Goal: Transaction & Acquisition: Purchase product/service

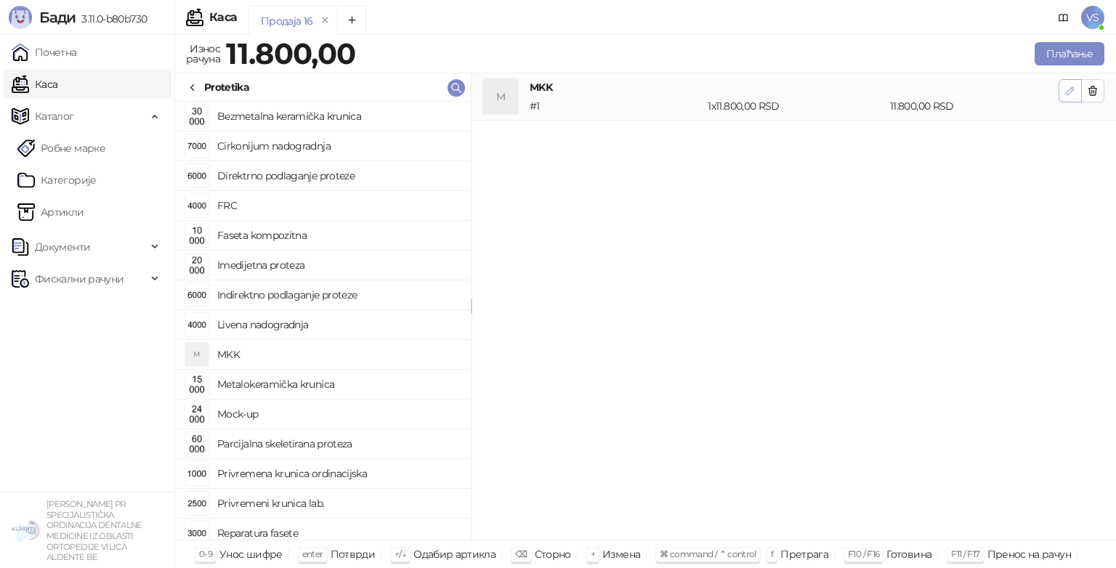
click at [1073, 81] on button "button" at bounding box center [1069, 90] width 23 height 23
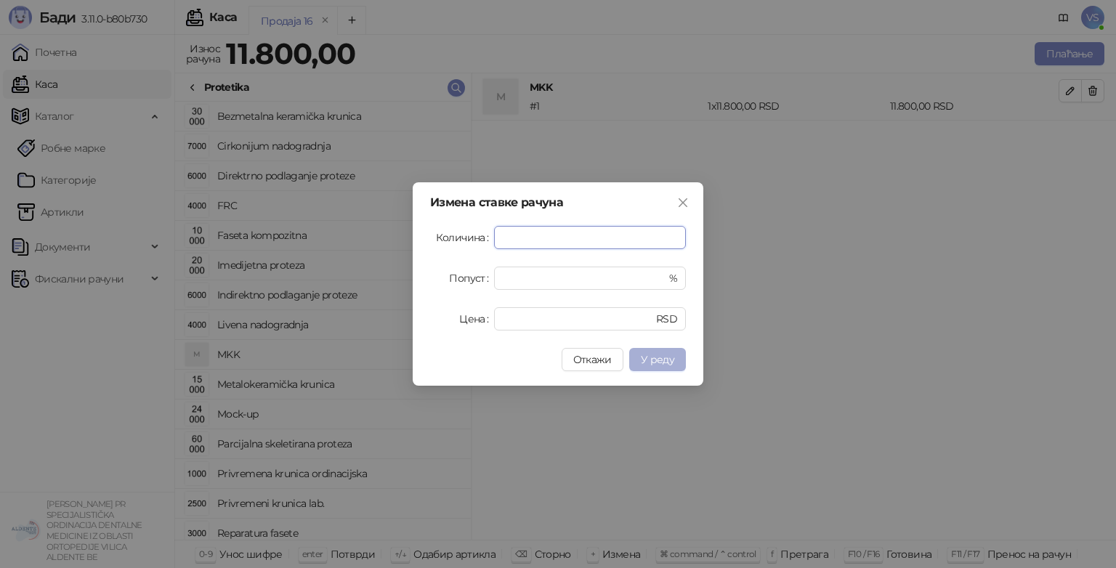
type input "*"
click at [649, 349] on button "У реду" at bounding box center [657, 359] width 57 height 23
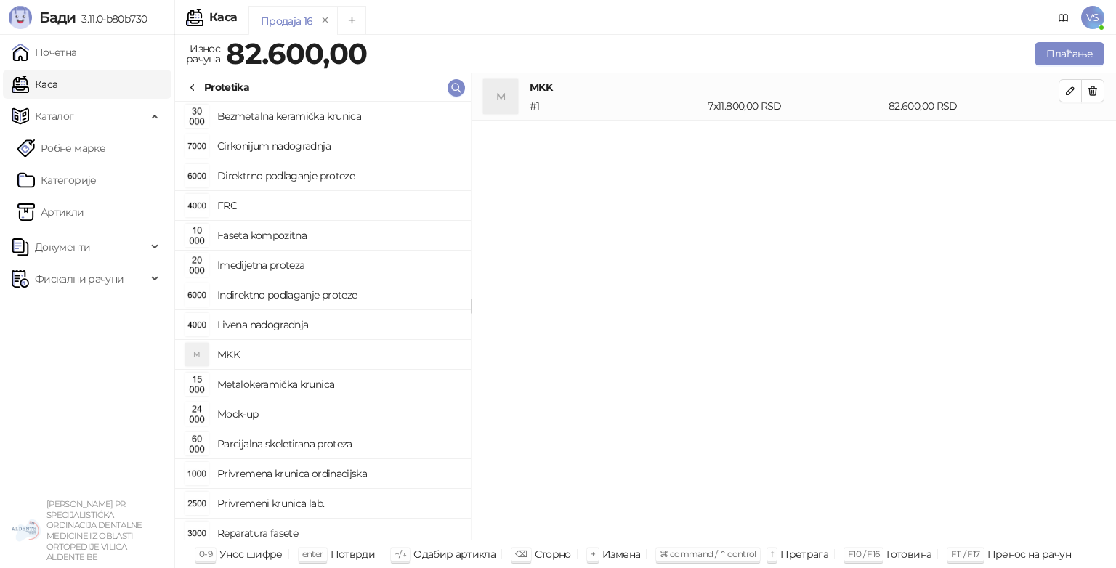
click at [1057, 96] on div "MKK # 1 7 x 11.800,00 RSD 82.600,00 RSD" at bounding box center [794, 96] width 529 height 35
click at [1058, 96] on div "MKK # 1 7 x 11.800,00 RSD 82.600,00 RSD" at bounding box center [794, 96] width 529 height 35
click at [1070, 93] on icon "button" at bounding box center [1070, 91] width 12 height 12
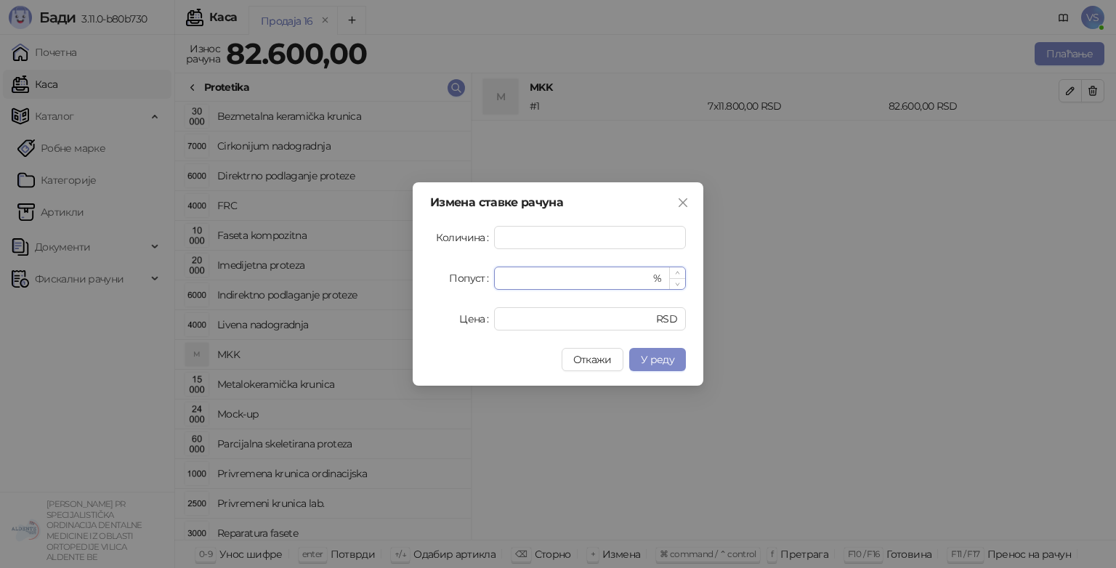
click at [565, 283] on input "*" at bounding box center [576, 278] width 147 height 22
type input "*"
click at [657, 368] on button "У реду" at bounding box center [657, 359] width 57 height 23
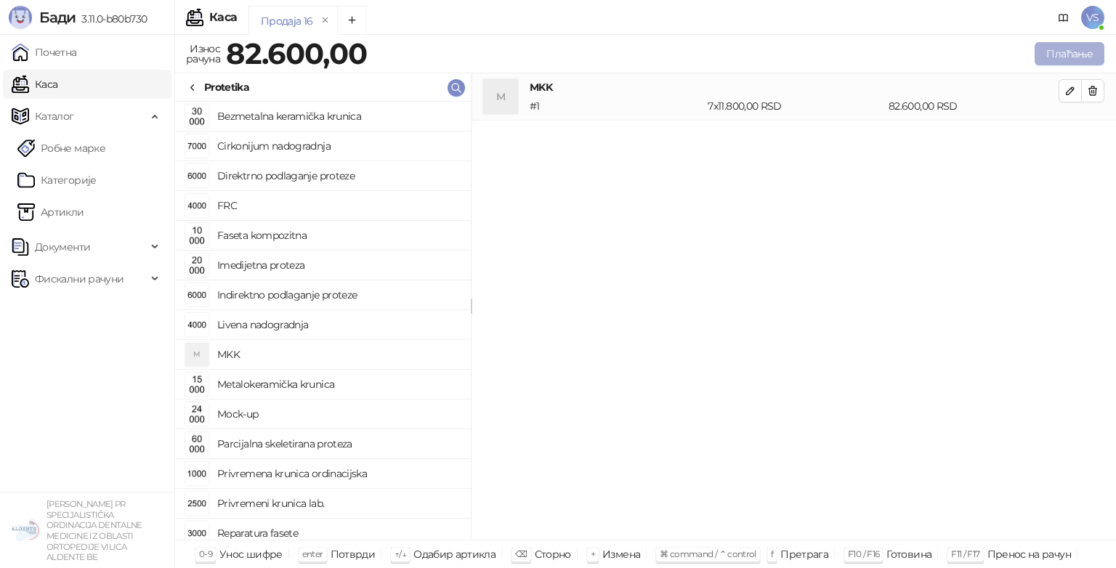
click at [1040, 57] on button "Плаћање" at bounding box center [1069, 53] width 70 height 23
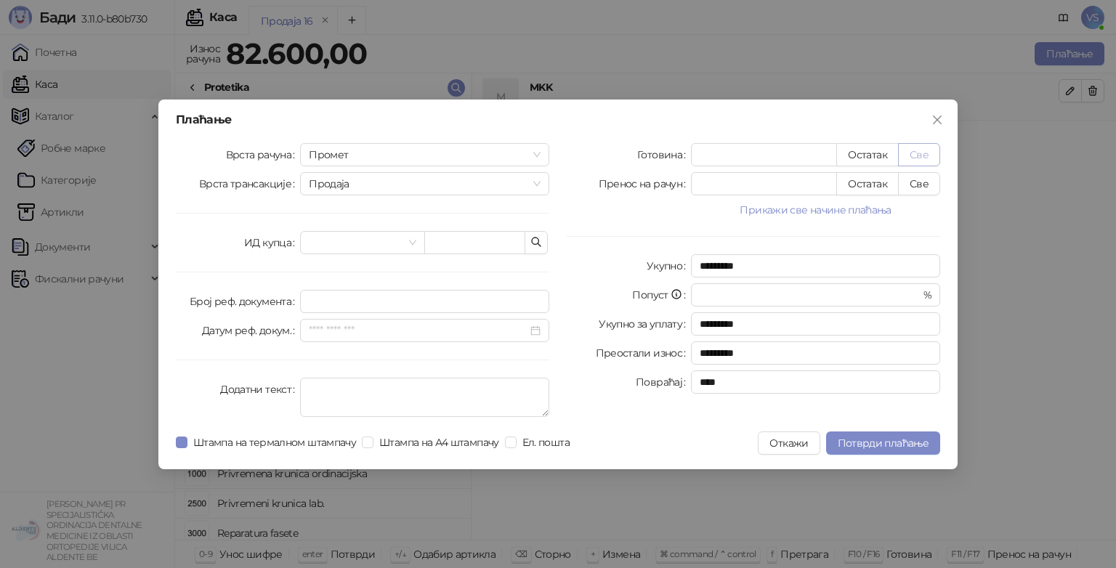
click at [924, 145] on button "Све" at bounding box center [919, 154] width 42 height 23
type input "*****"
type input "****"
click at [880, 437] on span "Потврди плаћање" at bounding box center [883, 443] width 91 height 13
